Goal: Information Seeking & Learning: Learn about a topic

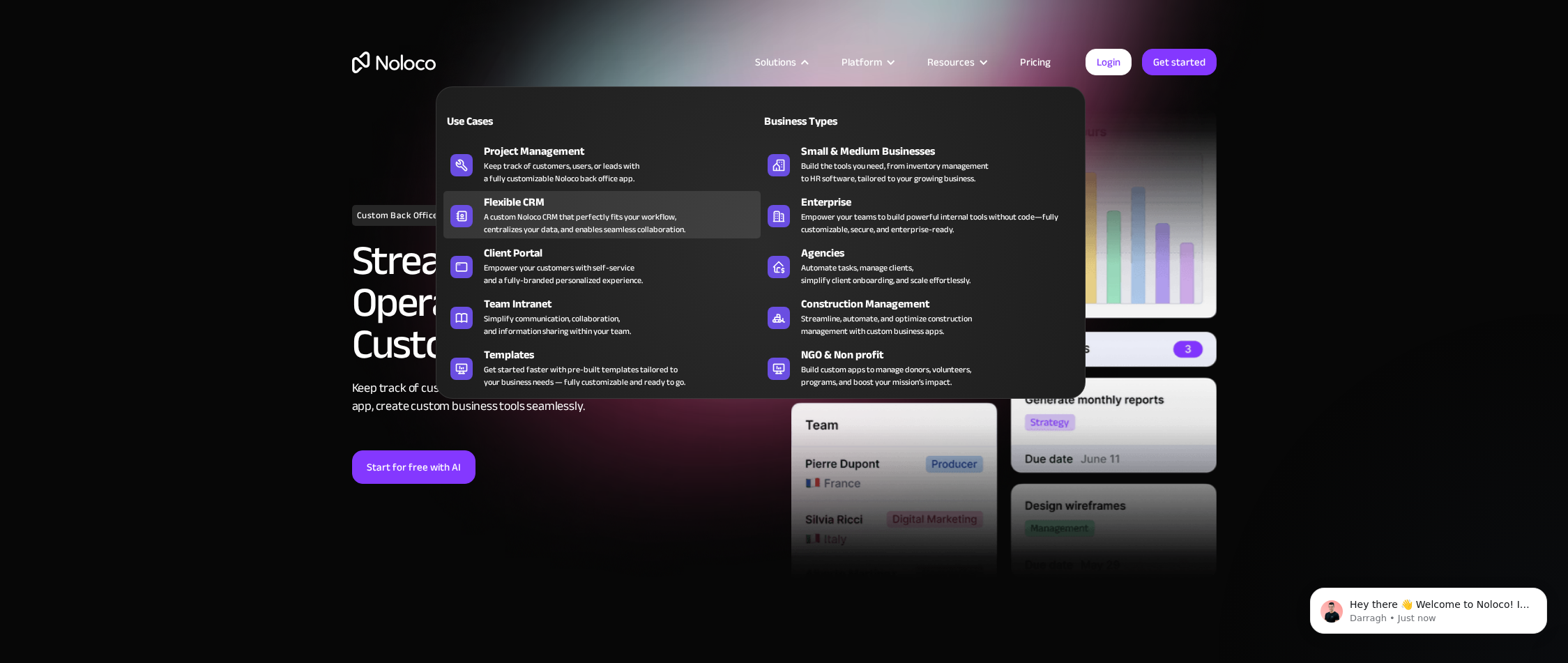
click at [559, 215] on div "A custom Noloco CRM that perfectly fits your workflow, centralizes your data, a…" at bounding box center [584, 223] width 202 height 25
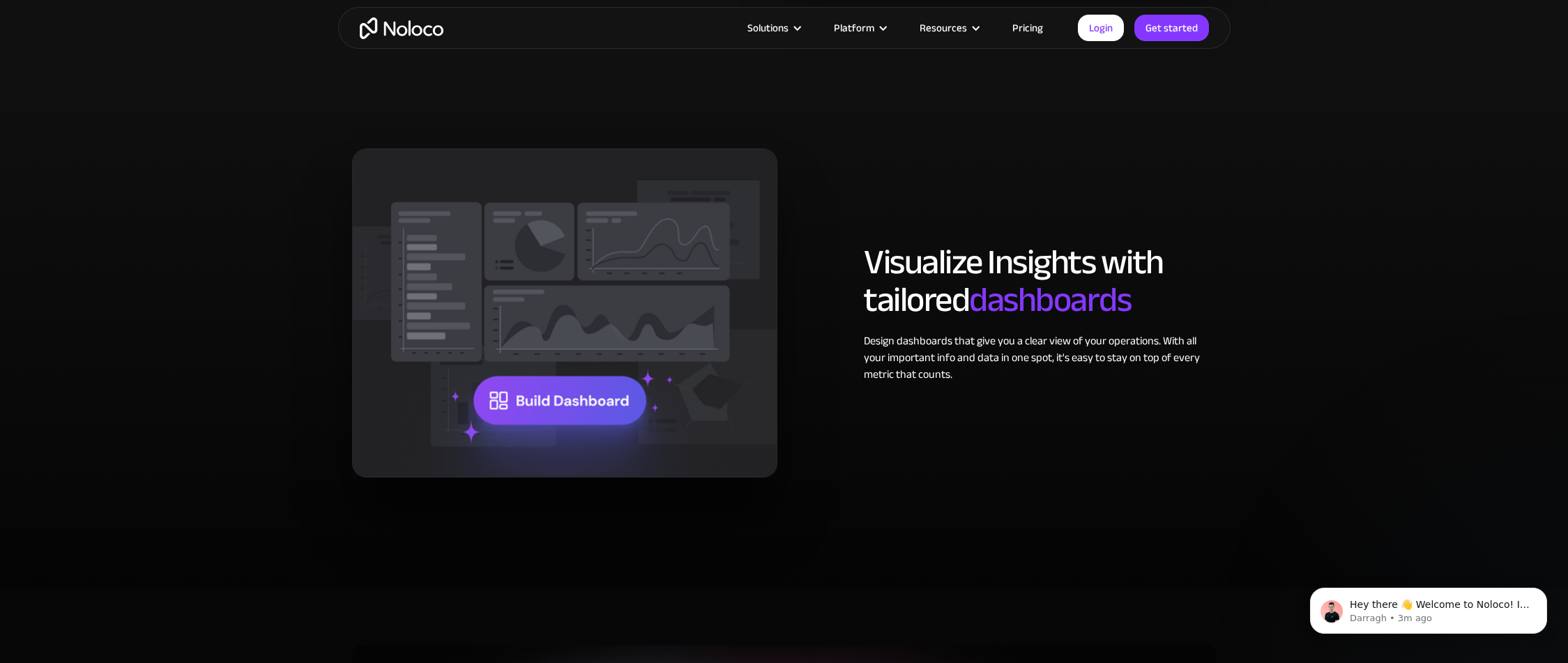
scroll to position [1949, 0]
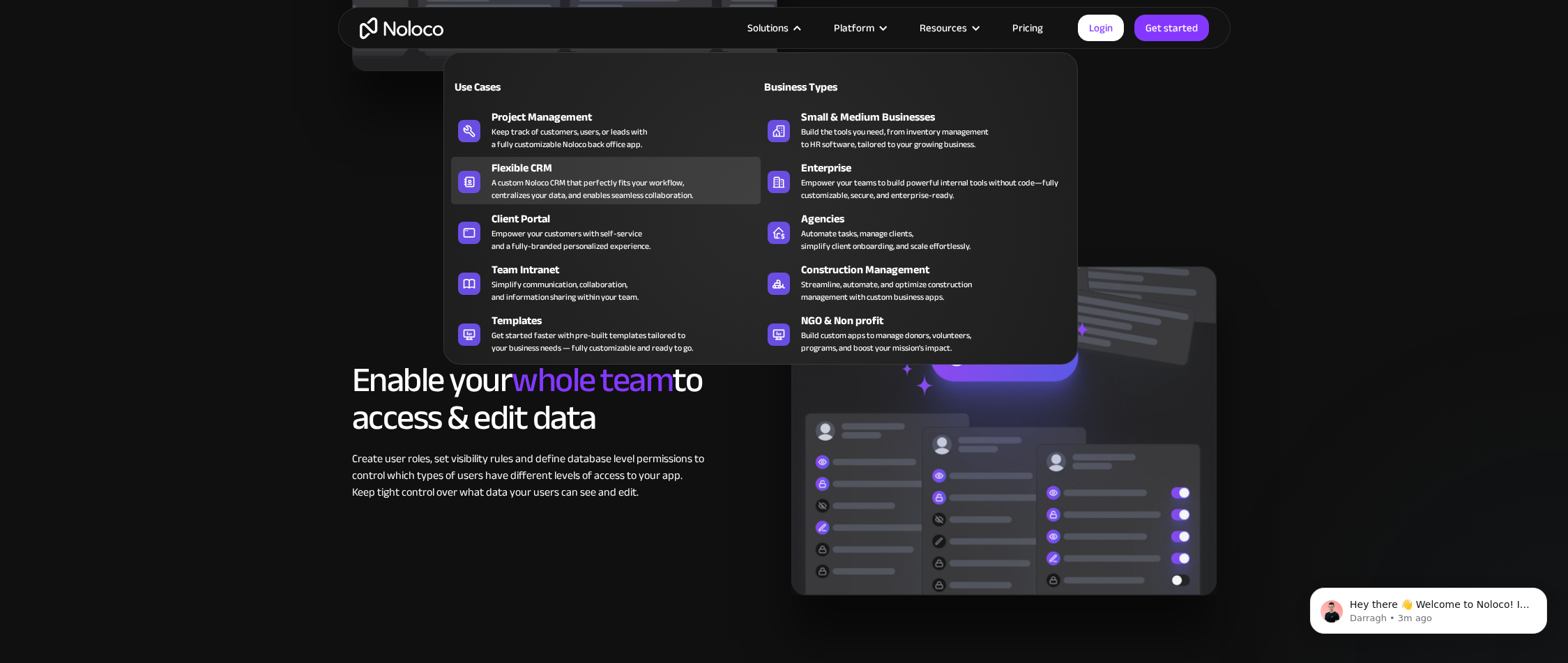
click at [514, 171] on div "Flexible CRM" at bounding box center [629, 168] width 275 height 17
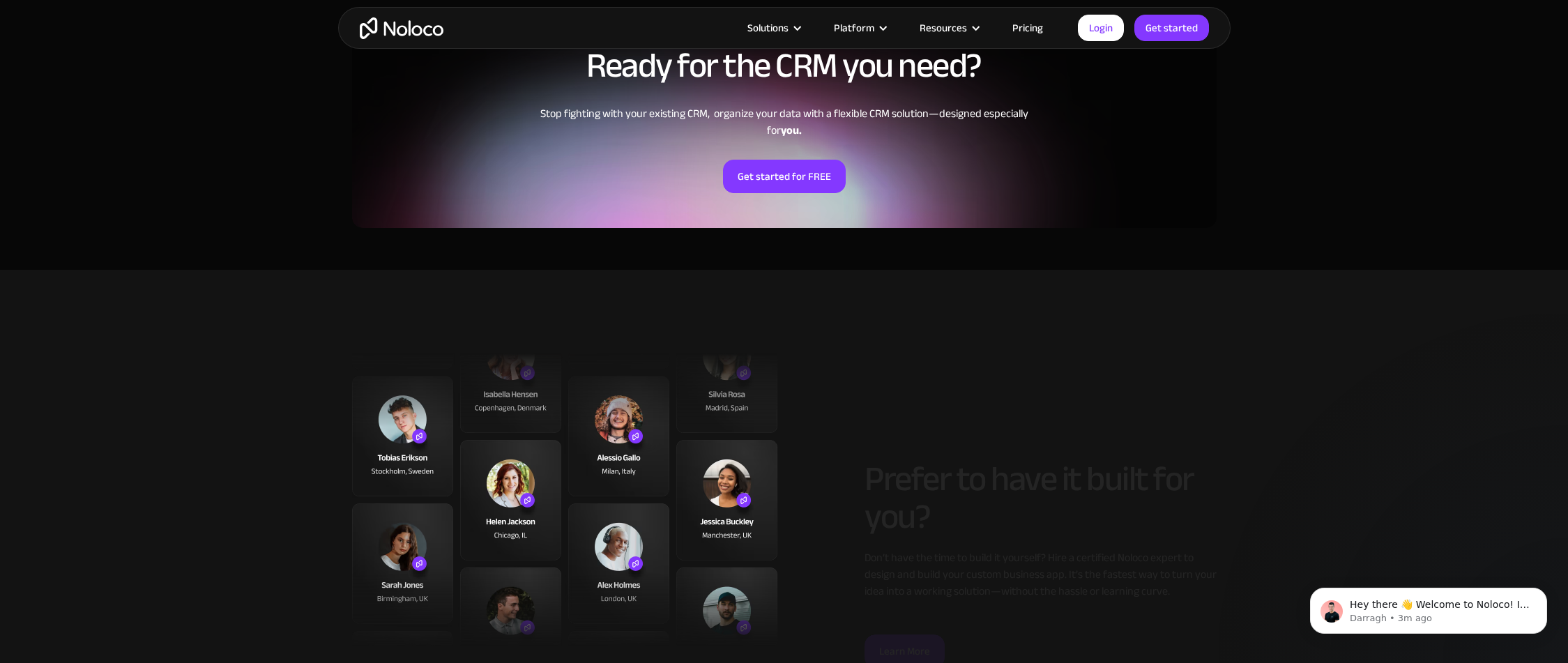
scroll to position [2695, 0]
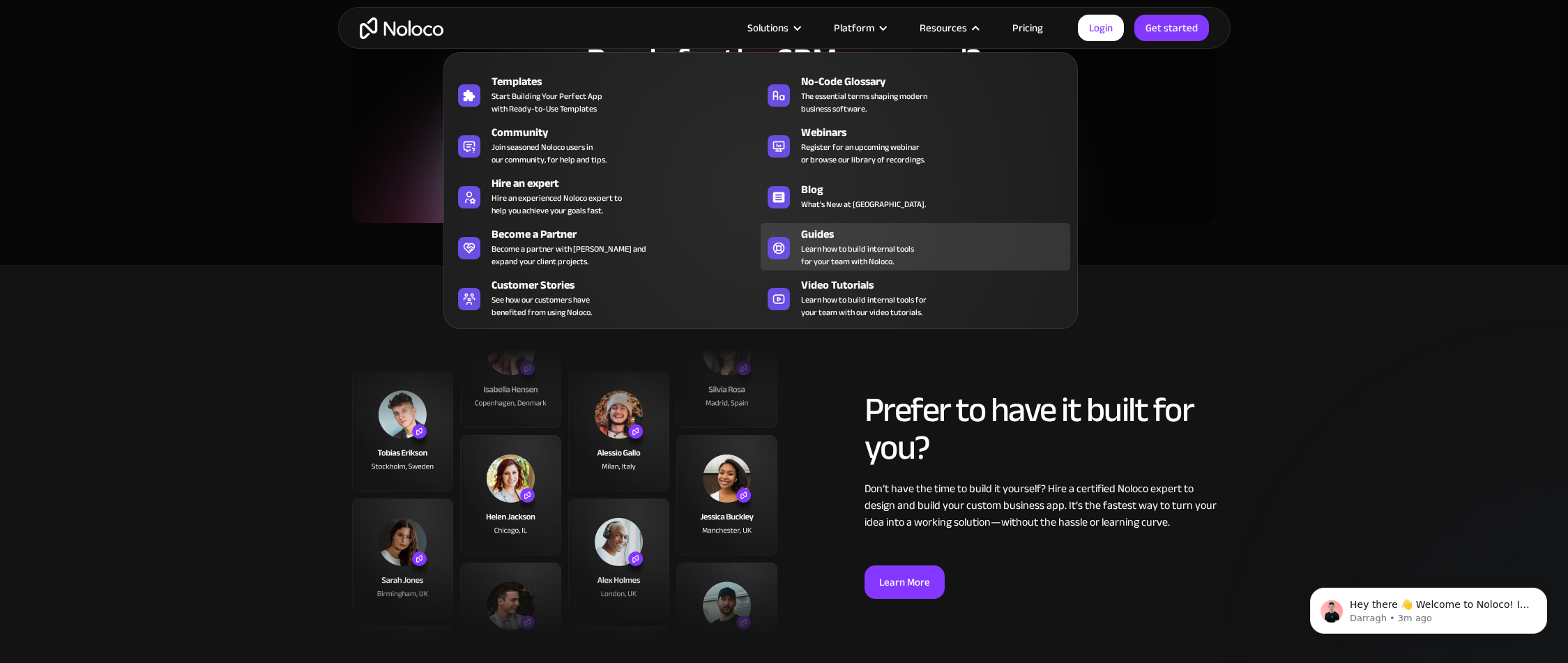
click at [825, 250] on span "Learn how to build internal tools for your team with Noloco." at bounding box center [857, 255] width 113 height 25
click at [1128, 403] on h2 "Prefer to have it built for you?" at bounding box center [1040, 429] width 352 height 75
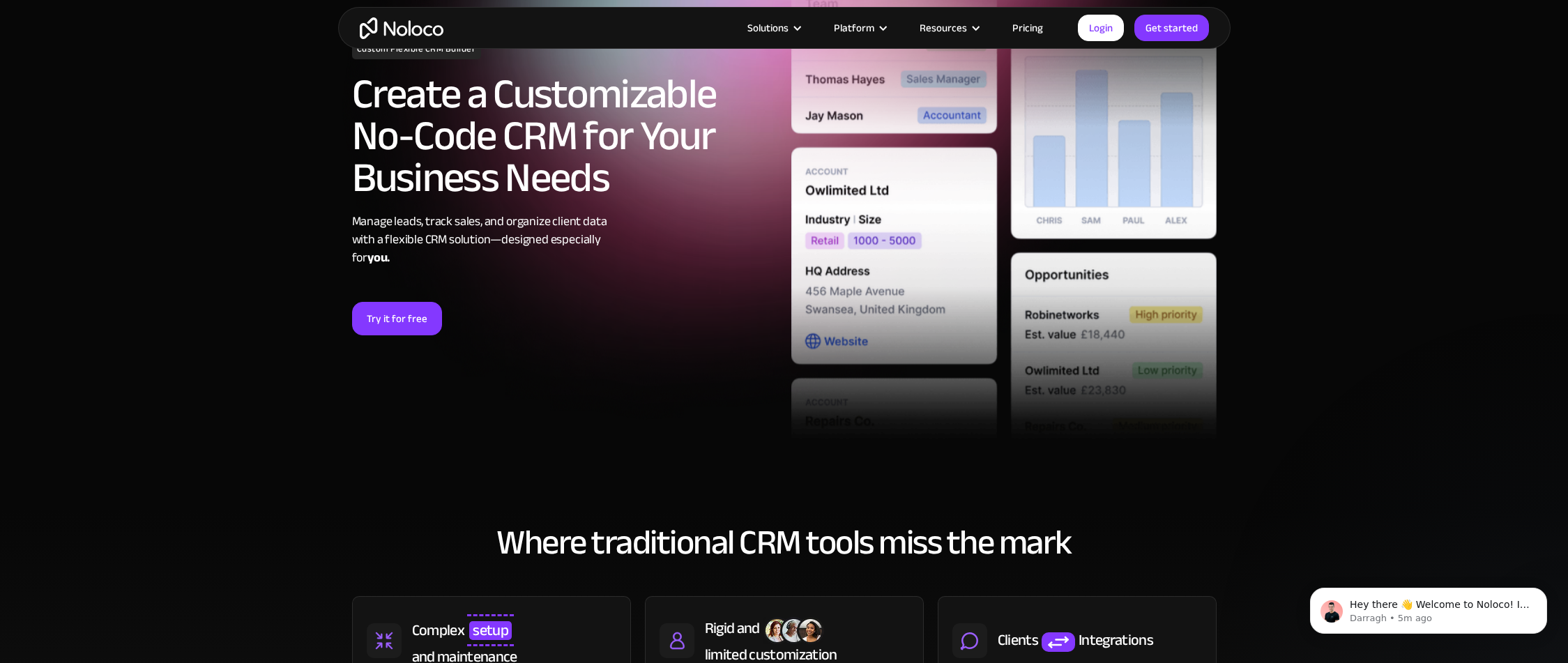
scroll to position [0, 0]
